Goal: Book appointment/travel/reservation

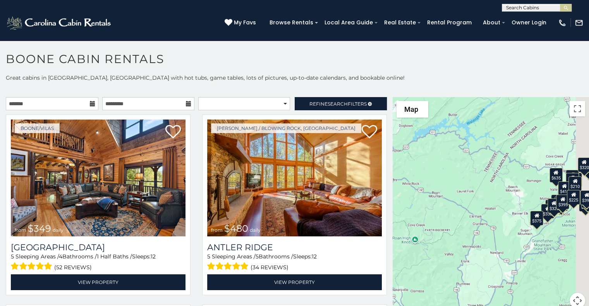
click at [91, 105] on icon at bounding box center [92, 103] width 5 height 5
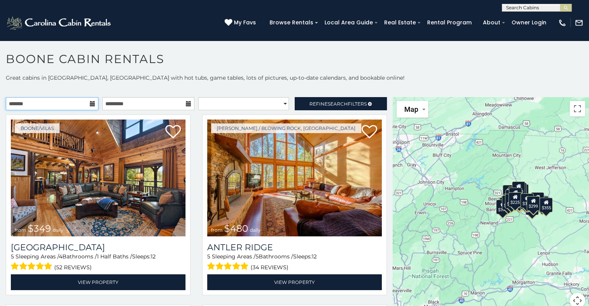
click at [74, 102] on input "text" at bounding box center [52, 103] width 93 height 13
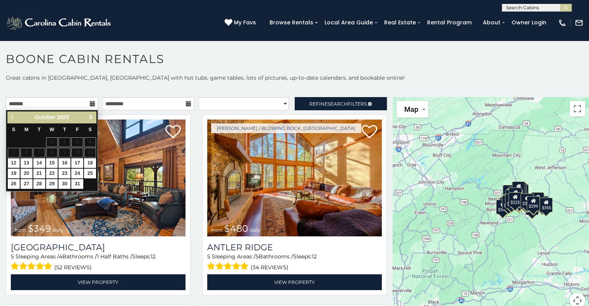
click at [91, 117] on span "Next" at bounding box center [91, 117] width 6 height 6
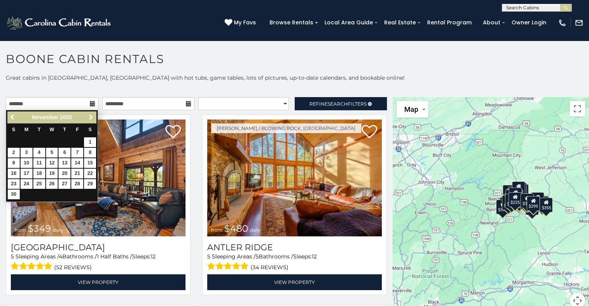
click at [91, 117] on span "Next" at bounding box center [91, 117] width 6 height 6
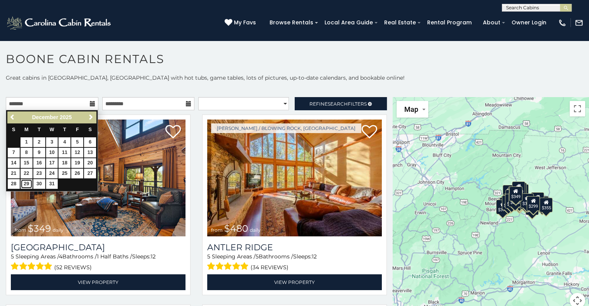
click at [23, 185] on link "29" at bounding box center [27, 184] width 12 height 10
type input "**********"
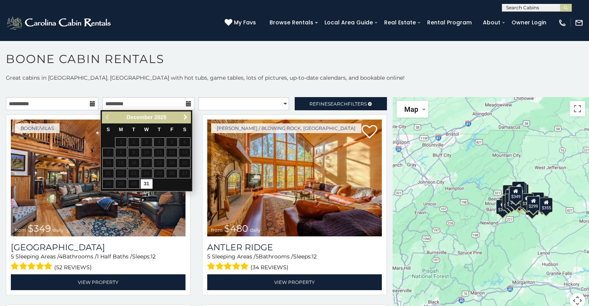
click at [184, 118] on span "Next" at bounding box center [185, 117] width 6 height 6
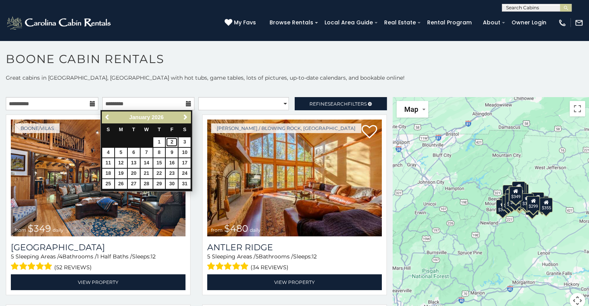
click at [169, 143] on link "2" at bounding box center [172, 142] width 12 height 10
type input "**********"
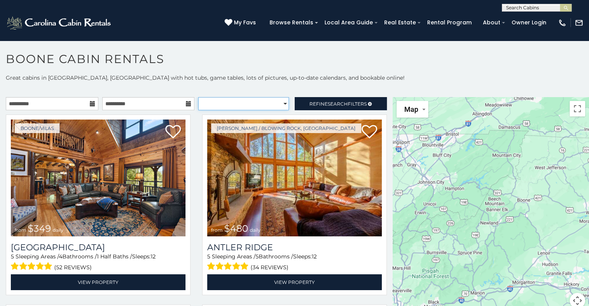
click at [276, 104] on select "**********" at bounding box center [243, 103] width 91 height 13
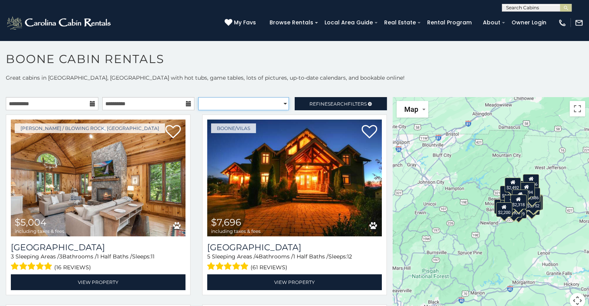
select select "**********"
click at [198, 97] on select "**********" at bounding box center [243, 103] width 91 height 13
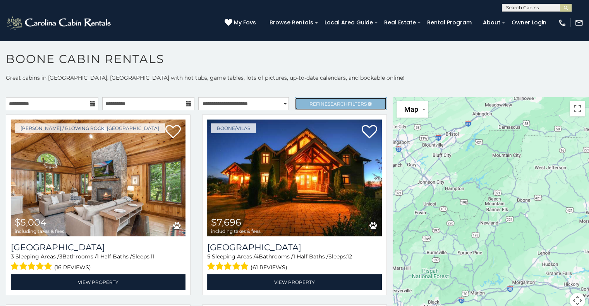
click at [331, 101] on span "Search" at bounding box center [338, 104] width 20 height 6
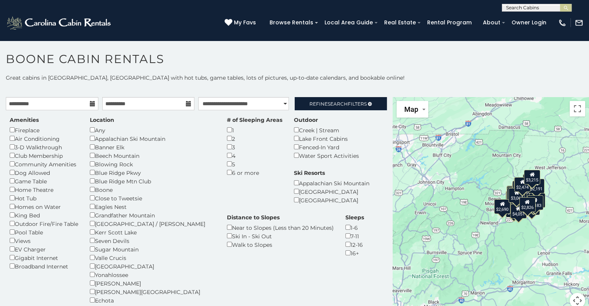
click at [345, 238] on div "7-11" at bounding box center [354, 236] width 19 height 9
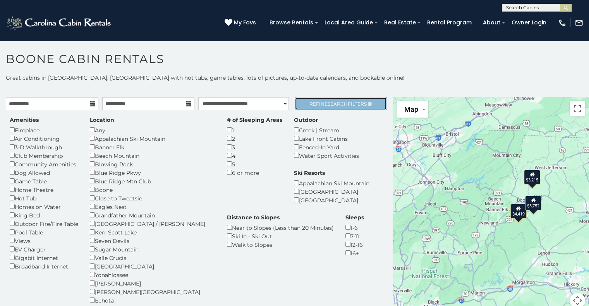
click at [328, 102] on span "Search" at bounding box center [338, 104] width 20 height 6
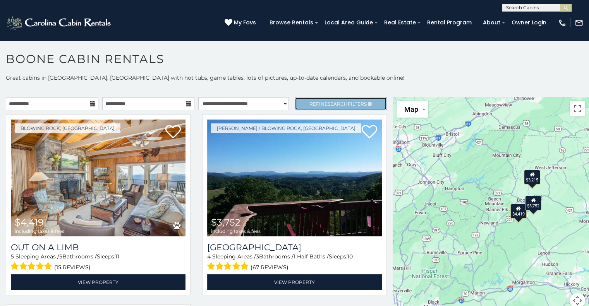
click at [335, 105] on span "Search" at bounding box center [338, 104] width 20 height 6
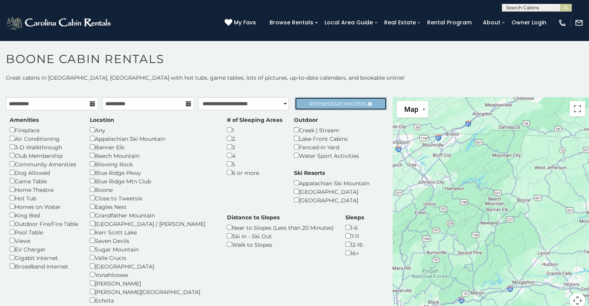
click at [316, 106] on span "Refine Search Filters" at bounding box center [337, 104] width 57 height 6
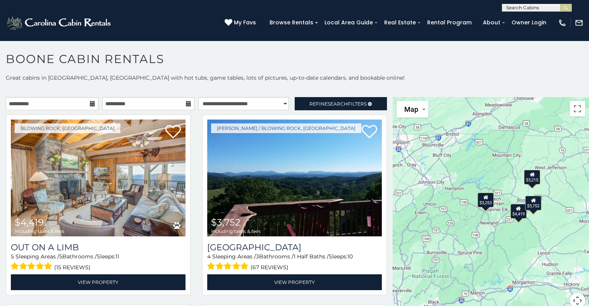
click at [481, 203] on div "$3,253" at bounding box center [485, 200] width 16 height 15
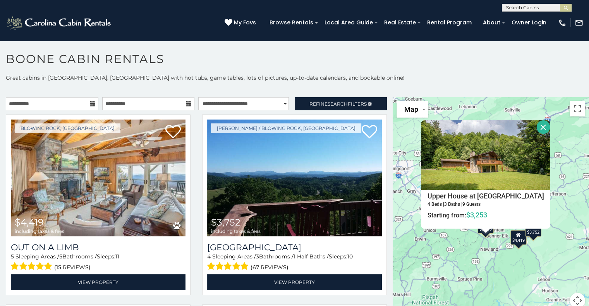
click at [514, 239] on div "$4,419" at bounding box center [518, 237] width 16 height 15
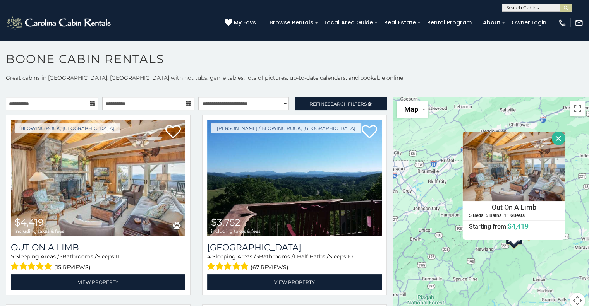
click at [551, 264] on div "$4,419 $3,752 $3,253 $3,215 Out On A Limb 5 Beds | 5 Baths | 11 Guests Distance…" at bounding box center [491, 207] width 196 height 221
click at [554, 142] on button "Close" at bounding box center [558, 139] width 14 height 14
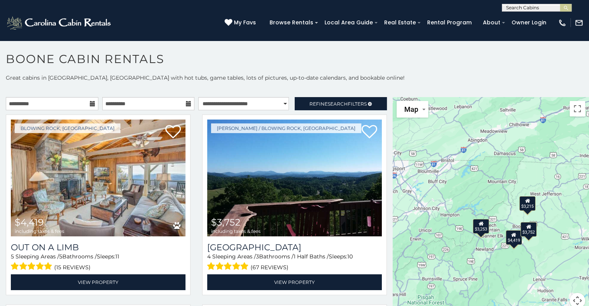
click at [529, 235] on div "$3,752" at bounding box center [528, 229] width 16 height 15
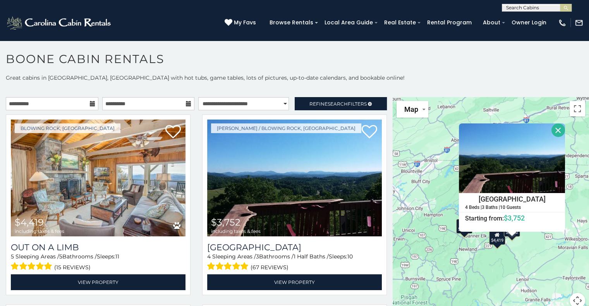
click at [570, 217] on div "$4,419 $3,752 $3,253 $3,215 Sunset Lodge 4 Beds | 3 Baths | 10 Guests Distance …" at bounding box center [491, 207] width 196 height 221
click at [553, 126] on button "Close" at bounding box center [558, 131] width 14 height 14
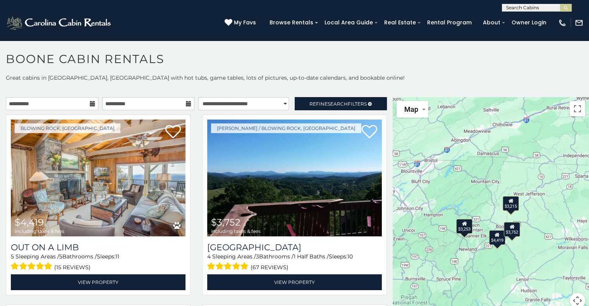
click at [514, 204] on div "$3,215" at bounding box center [510, 203] width 16 height 15
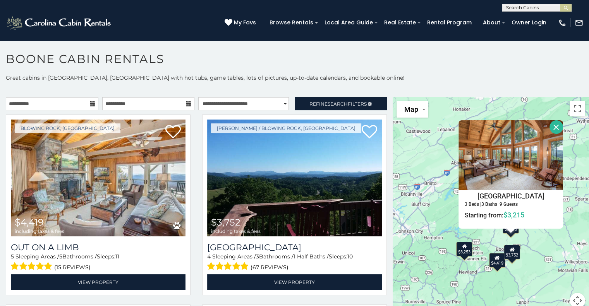
click at [553, 123] on button "Close" at bounding box center [557, 127] width 14 height 14
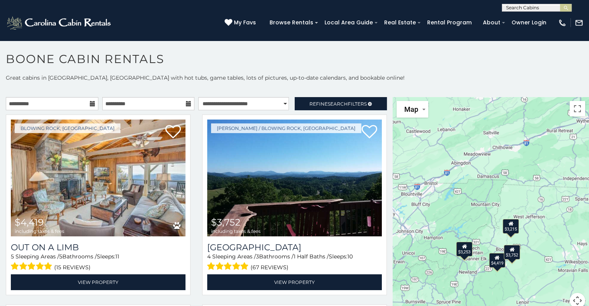
click at [462, 249] on icon at bounding box center [464, 246] width 5 height 5
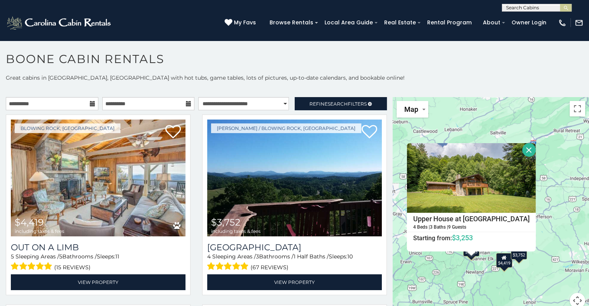
click at [522, 150] on button "Close" at bounding box center [529, 150] width 14 height 14
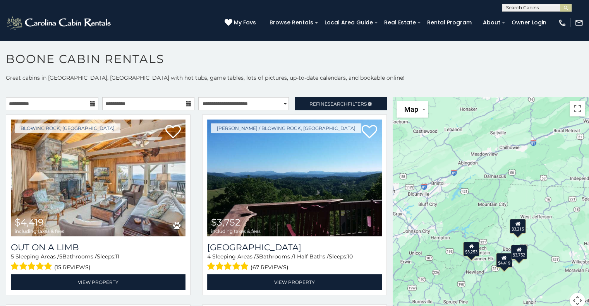
click at [499, 268] on div "$4,419 $3,752 $3,253 $3,215" at bounding box center [491, 207] width 196 height 221
click at [500, 263] on div "$4,419" at bounding box center [504, 260] width 16 height 15
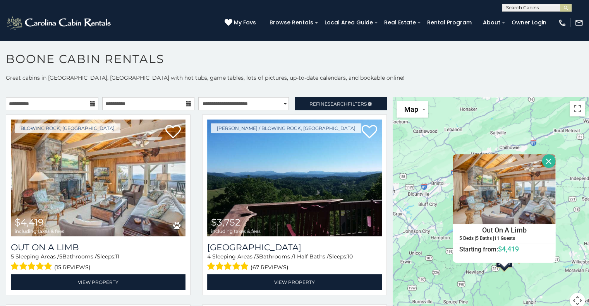
click at [545, 159] on button "Close" at bounding box center [549, 162] width 14 height 14
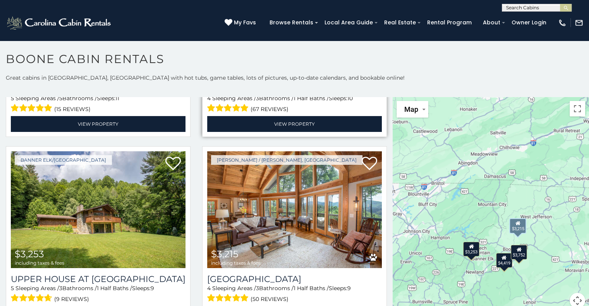
scroll to position [172, 0]
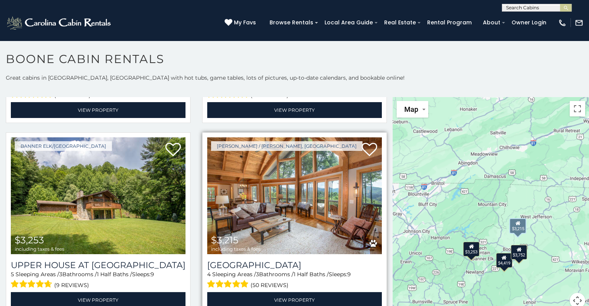
click at [295, 203] on img at bounding box center [294, 195] width 175 height 117
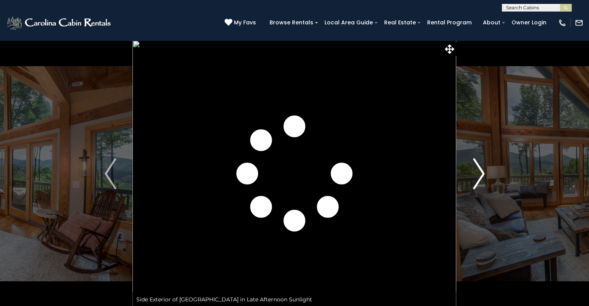
click at [478, 175] on img "Next" at bounding box center [479, 173] width 12 height 31
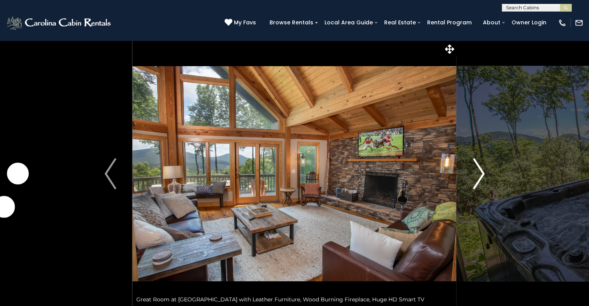
click at [478, 175] on img "Next" at bounding box center [479, 173] width 12 height 31
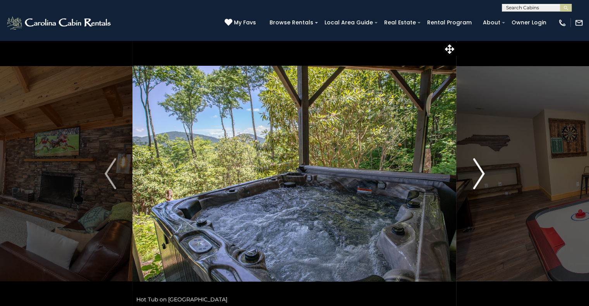
click at [478, 175] on img "Next" at bounding box center [479, 173] width 12 height 31
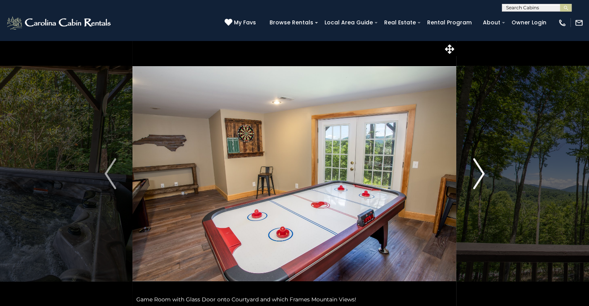
click at [478, 175] on img "Next" at bounding box center [479, 173] width 12 height 31
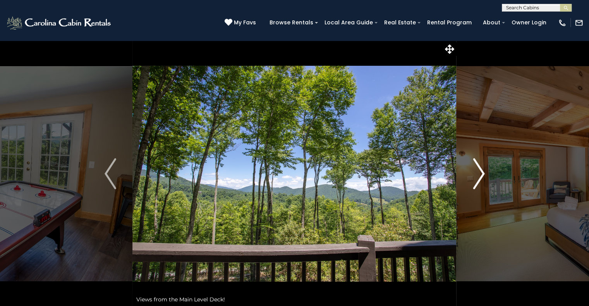
click at [478, 175] on img "Next" at bounding box center [479, 173] width 12 height 31
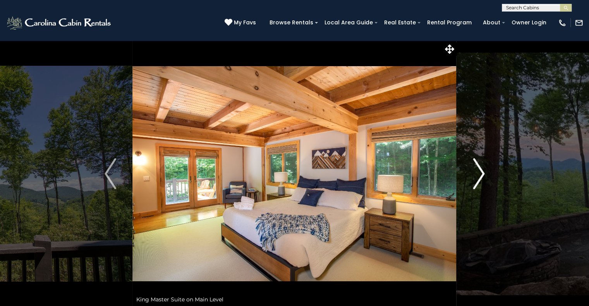
click at [478, 175] on img "Next" at bounding box center [479, 173] width 12 height 31
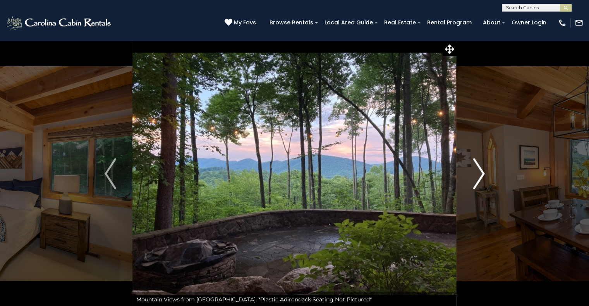
click at [478, 175] on img "Next" at bounding box center [479, 173] width 12 height 31
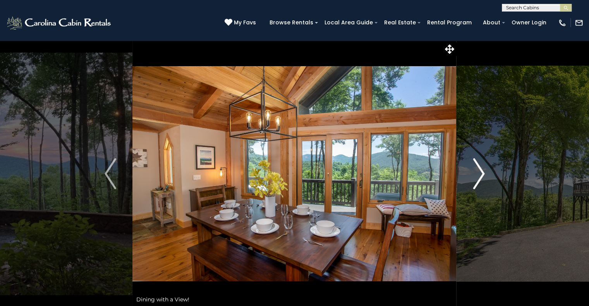
click at [478, 175] on img "Next" at bounding box center [479, 173] width 12 height 31
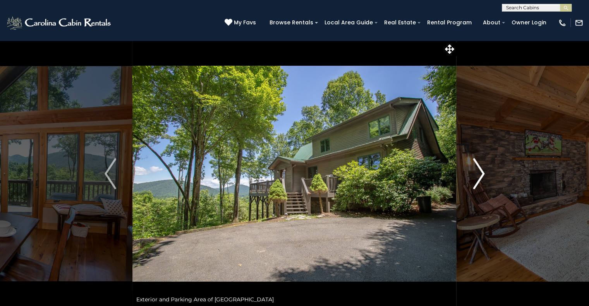
click at [478, 175] on img "Next" at bounding box center [479, 173] width 12 height 31
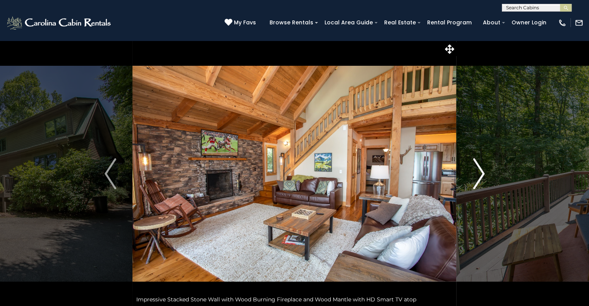
click at [478, 175] on img "Next" at bounding box center [479, 173] width 12 height 31
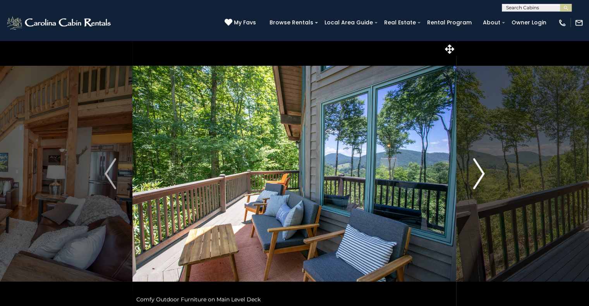
click at [478, 175] on img "Next" at bounding box center [479, 173] width 12 height 31
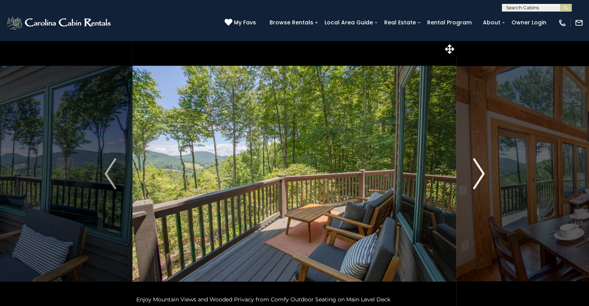
click at [478, 175] on img "Next" at bounding box center [479, 173] width 12 height 31
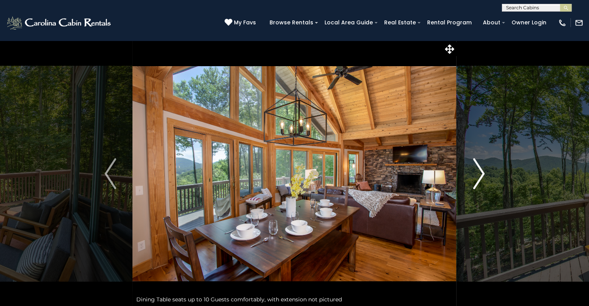
click at [478, 175] on img "Next" at bounding box center [479, 173] width 12 height 31
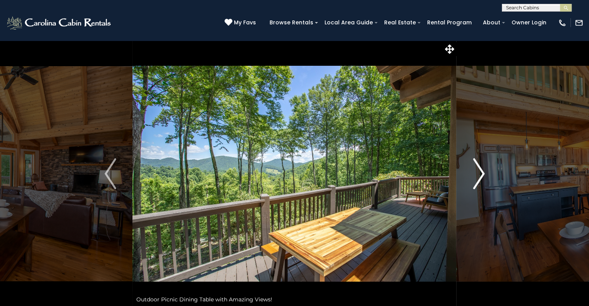
click at [478, 175] on img "Next" at bounding box center [479, 173] width 12 height 31
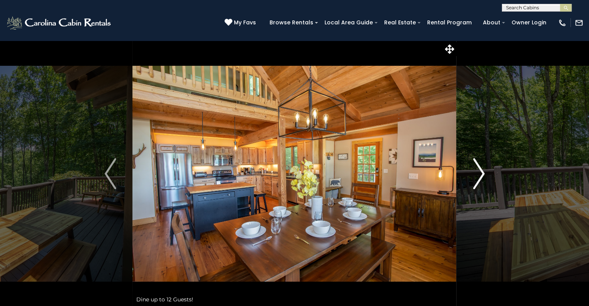
click at [478, 175] on img "Next" at bounding box center [479, 173] width 12 height 31
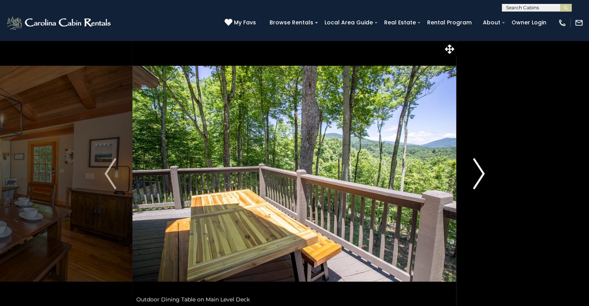
click at [478, 175] on img "Next" at bounding box center [479, 173] width 12 height 31
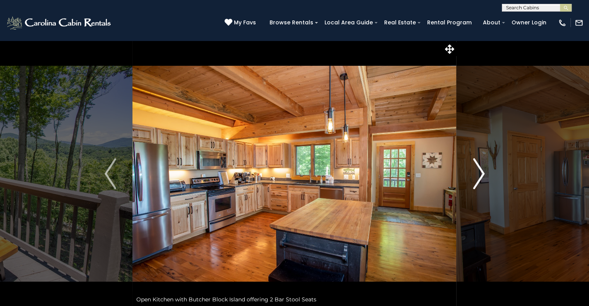
click at [478, 175] on img "Next" at bounding box center [479, 173] width 12 height 31
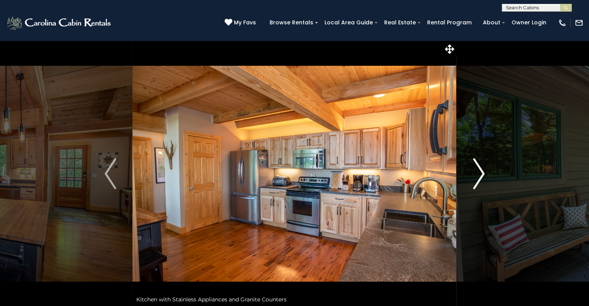
click at [478, 175] on img "Next" at bounding box center [479, 173] width 12 height 31
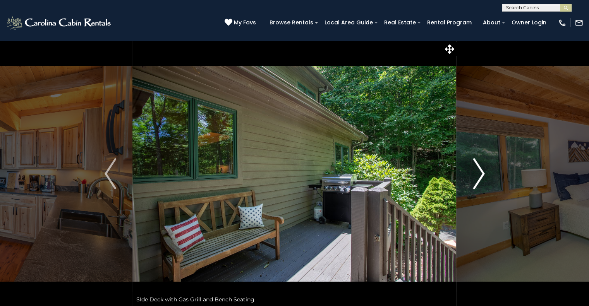
click at [478, 175] on img "Next" at bounding box center [479, 173] width 12 height 31
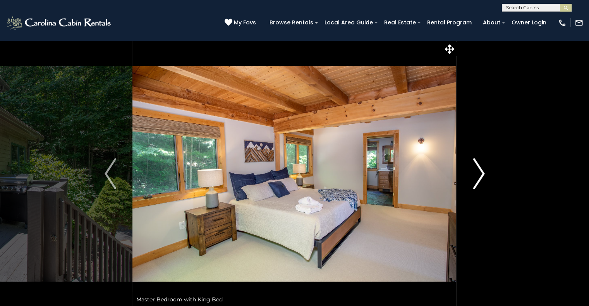
click at [478, 175] on img "Next" at bounding box center [479, 173] width 12 height 31
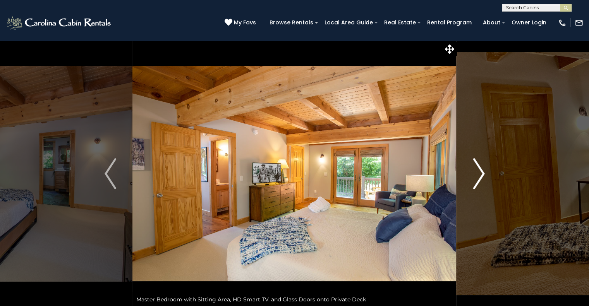
click at [478, 175] on img "Next" at bounding box center [479, 173] width 12 height 31
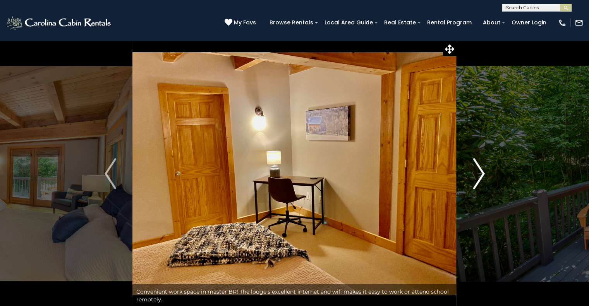
click at [478, 175] on img "Next" at bounding box center [479, 173] width 12 height 31
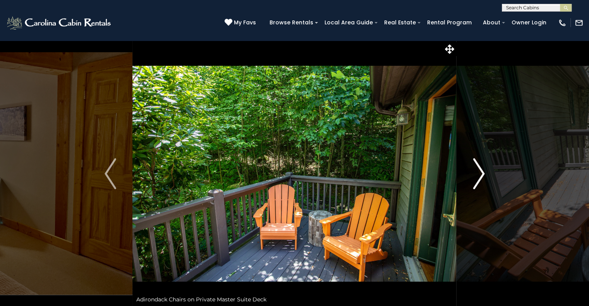
click at [479, 175] on img "Next" at bounding box center [479, 173] width 12 height 31
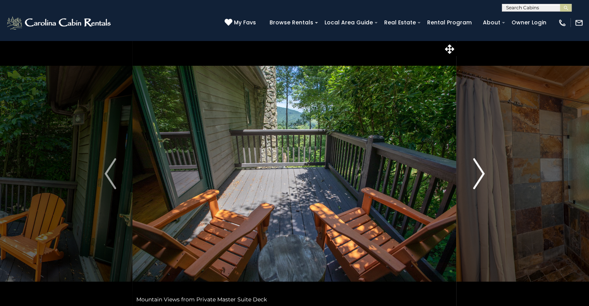
click at [479, 175] on img "Next" at bounding box center [479, 173] width 12 height 31
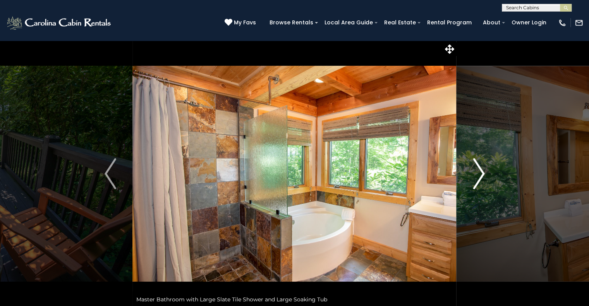
click at [479, 175] on img "Next" at bounding box center [479, 173] width 12 height 31
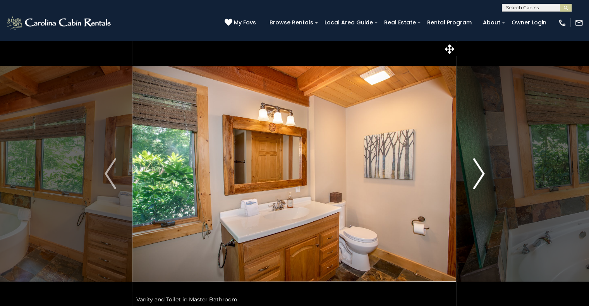
click at [479, 175] on img "Next" at bounding box center [479, 173] width 12 height 31
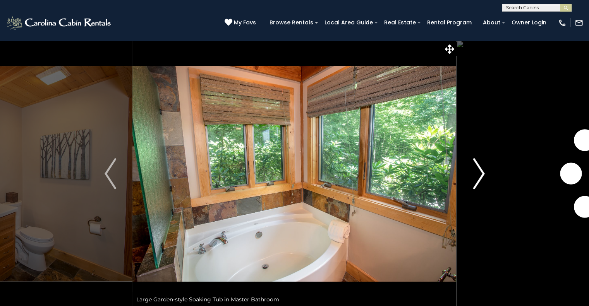
click at [479, 175] on img "Next" at bounding box center [479, 173] width 12 height 31
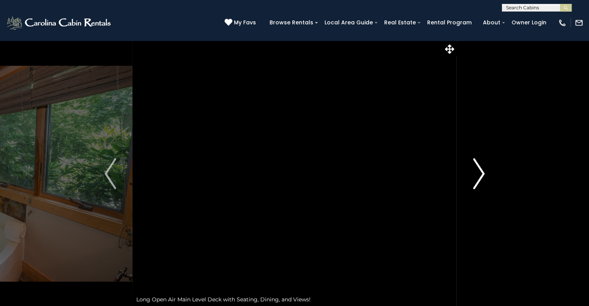
click at [479, 175] on img "Next" at bounding box center [479, 173] width 12 height 31
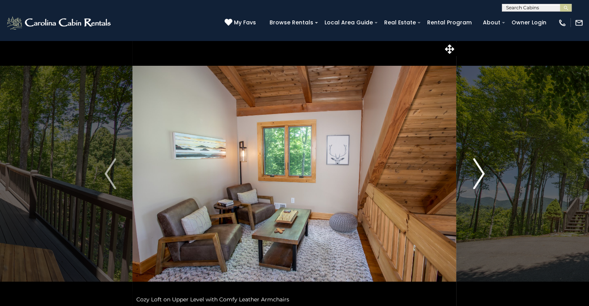
click at [479, 175] on img "Next" at bounding box center [479, 173] width 12 height 31
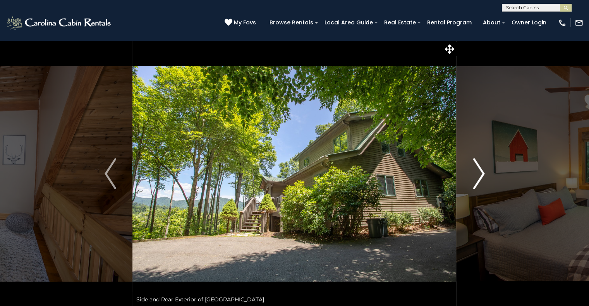
click at [479, 175] on img "Next" at bounding box center [479, 173] width 12 height 31
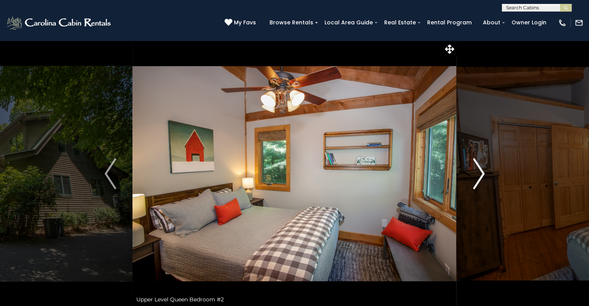
click at [479, 175] on img "Next" at bounding box center [479, 173] width 12 height 31
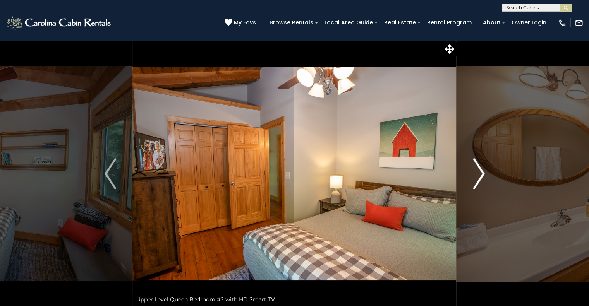
click at [479, 175] on img "Next" at bounding box center [479, 173] width 12 height 31
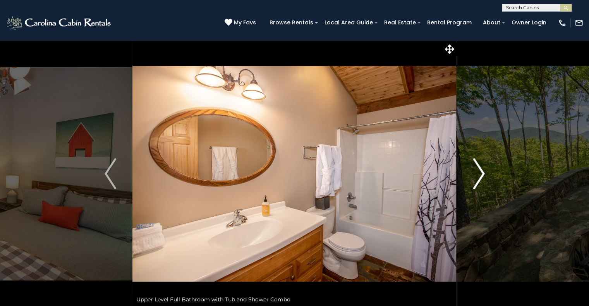
click at [479, 175] on img "Next" at bounding box center [479, 173] width 12 height 31
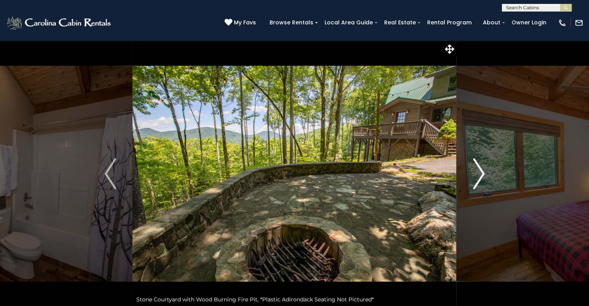
click at [479, 175] on img "Next" at bounding box center [479, 173] width 12 height 31
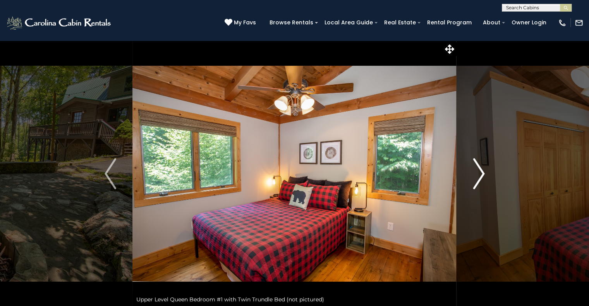
click at [479, 175] on img "Next" at bounding box center [479, 173] width 12 height 31
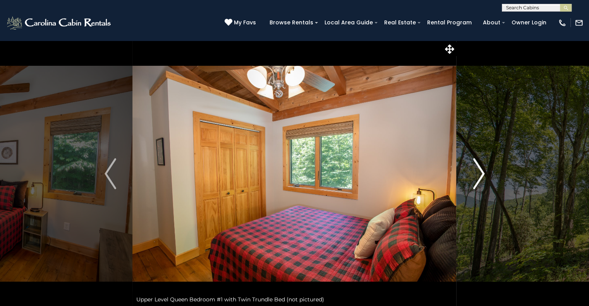
click at [479, 175] on img "Next" at bounding box center [479, 173] width 12 height 31
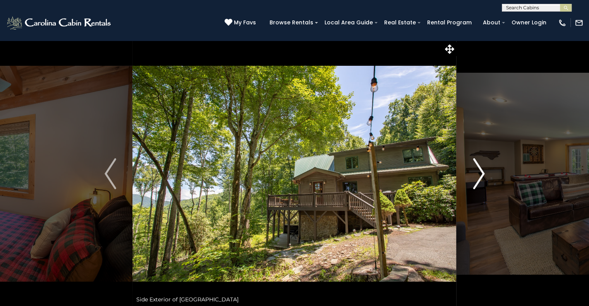
click at [479, 175] on img "Next" at bounding box center [479, 173] width 12 height 31
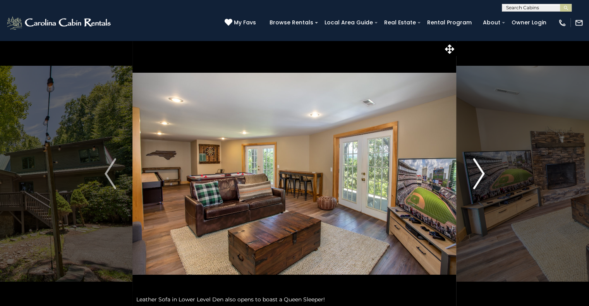
click at [479, 175] on img "Next" at bounding box center [479, 173] width 12 height 31
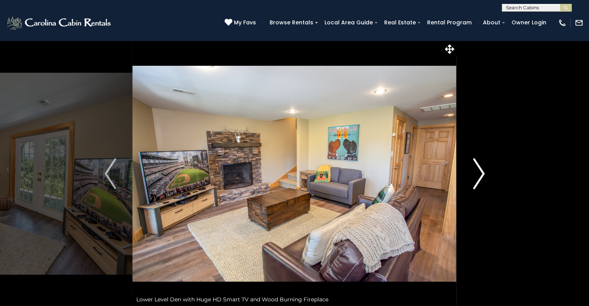
click at [479, 175] on img "Next" at bounding box center [479, 173] width 12 height 31
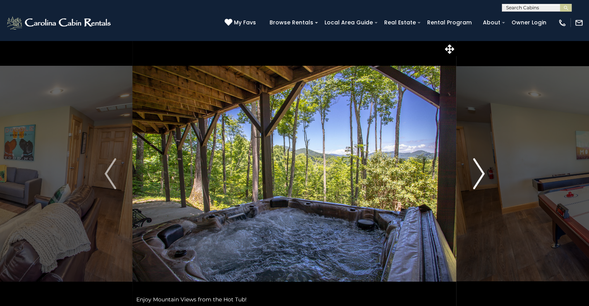
click at [479, 175] on img "Next" at bounding box center [479, 173] width 12 height 31
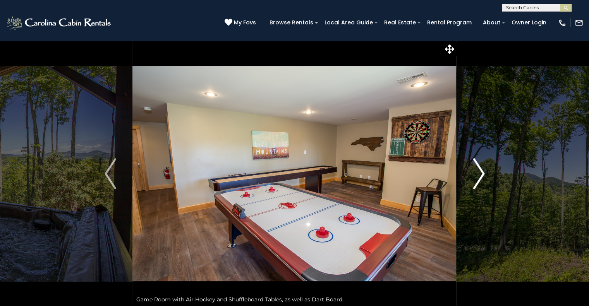
click at [479, 175] on img "Next" at bounding box center [479, 173] width 12 height 31
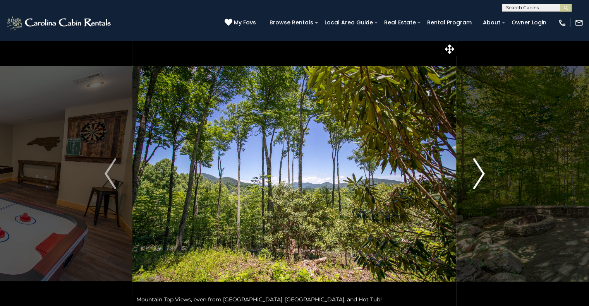
click at [479, 175] on img "Next" at bounding box center [479, 173] width 12 height 31
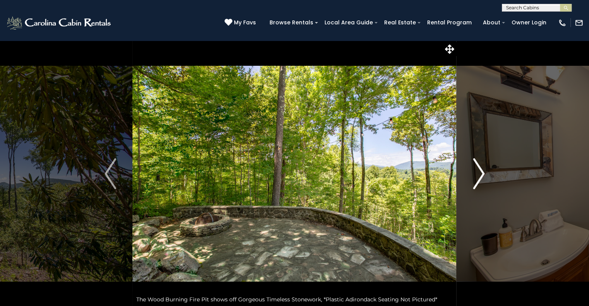
click at [479, 175] on img "Next" at bounding box center [479, 173] width 12 height 31
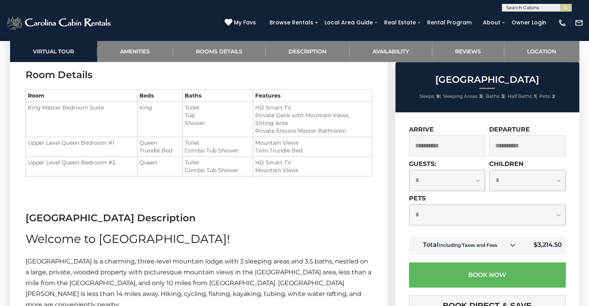
scroll to position [968, 0]
